Goal: Find specific page/section: Find specific page/section

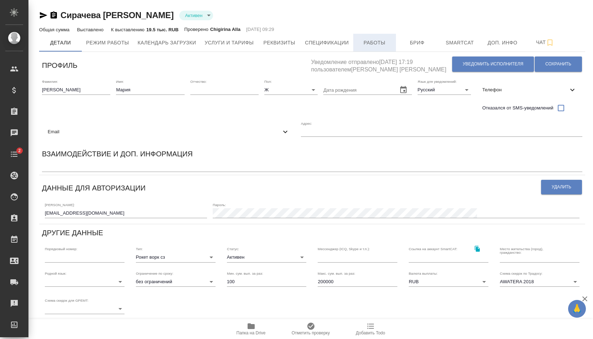
click at [380, 48] on button "Работы" at bounding box center [374, 43] width 43 height 18
